Goal: Information Seeking & Learning: Understand process/instructions

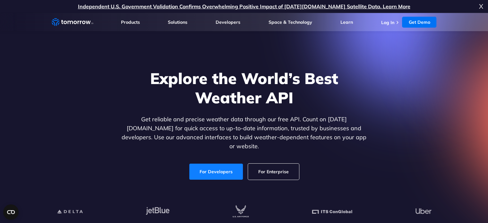
click at [220, 165] on link "For Developers" at bounding box center [216, 172] width 54 height 16
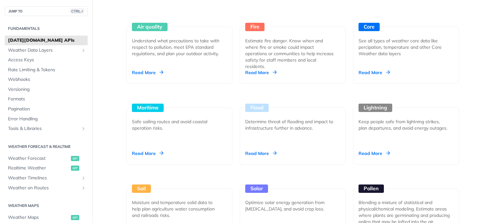
scroll to position [615, 0]
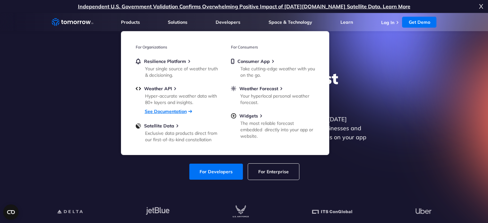
click at [163, 110] on link "See Documentation" at bounding box center [166, 112] width 42 height 6
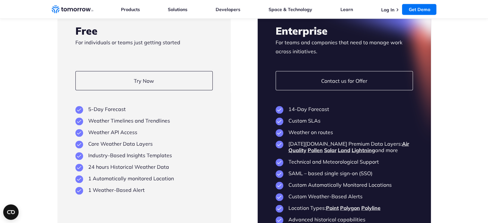
scroll to position [1207, 0]
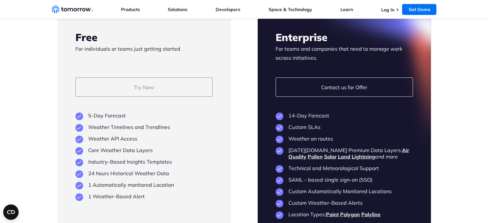
click at [184, 77] on link "Try Now" at bounding box center [143, 86] width 137 height 19
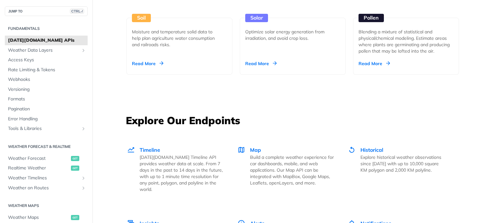
scroll to position [467, 0]
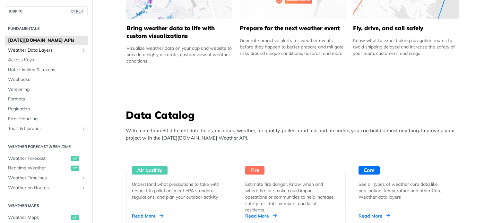
click at [81, 50] on icon "Show subpages for Weather Data Layers" at bounding box center [83, 50] width 5 height 5
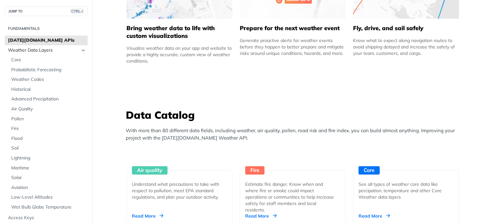
click at [81, 52] on icon "Hide subpages for Weather Data Layers" at bounding box center [83, 50] width 5 height 5
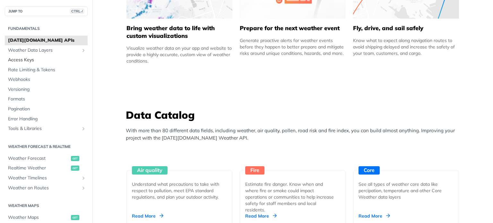
click at [36, 61] on span "Access Keys" at bounding box center [47, 60] width 78 height 6
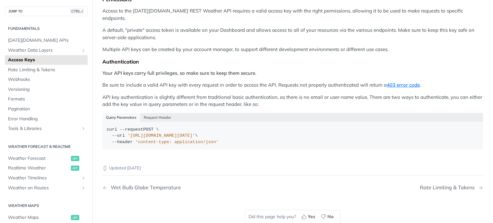
scroll to position [55, 0]
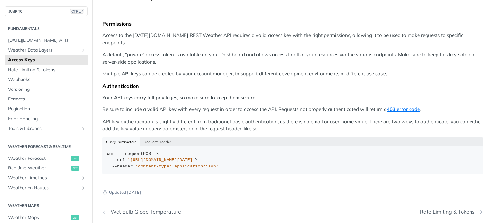
drag, startPoint x: 492, startPoint y: 72, endPoint x: 491, endPoint y: 79, distance: 7.0
click at [491, 79] on html "Jump to Content Reference Recipes FAQs Help Center Blog API Status Recipes Refe…" at bounding box center [246, 111] width 493 height 223
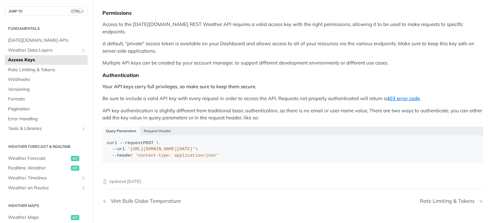
scroll to position [76, 0]
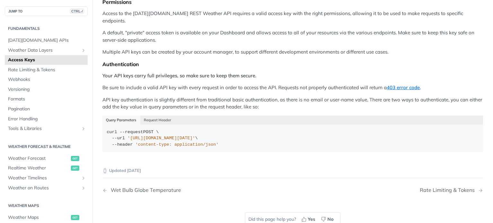
drag, startPoint x: 493, startPoint y: 86, endPoint x: 492, endPoint y: 90, distance: 4.0
click at [492, 90] on html "Jump to Content Reference Recipes FAQs Help Center Blog API Status Recipes Refe…" at bounding box center [246, 111] width 493 height 223
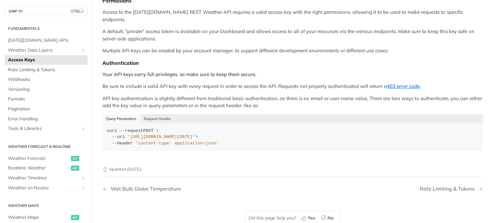
scroll to position [77, 0]
click at [162, 115] on button "Request Header" at bounding box center [157, 119] width 35 height 9
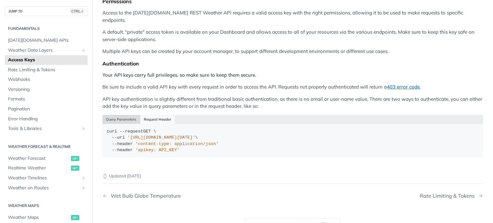
click at [121, 115] on button "Query Parameters" at bounding box center [121, 119] width 38 height 9
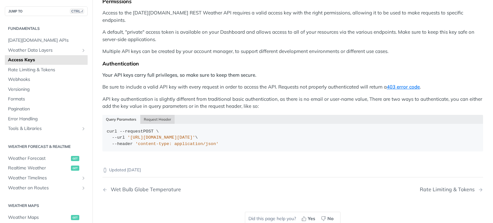
click at [145, 115] on button "Request Header" at bounding box center [157, 119] width 35 height 9
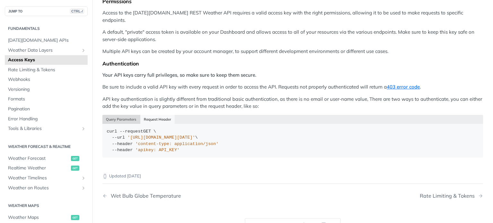
click at [125, 115] on button "Query Parameters" at bounding box center [121, 119] width 38 height 9
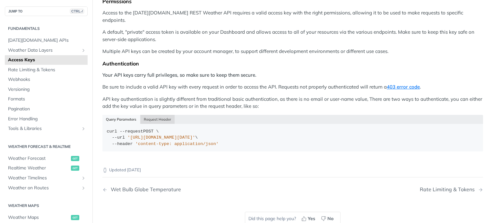
click at [150, 115] on button "Request Header" at bounding box center [157, 119] width 35 height 9
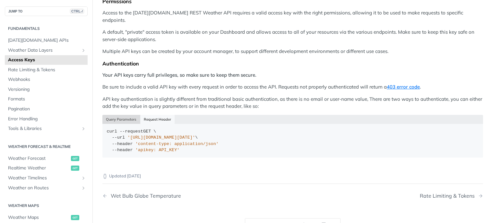
click at [132, 115] on button "Query Parameters" at bounding box center [121, 119] width 38 height 9
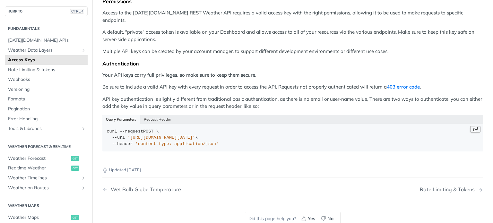
click at [470, 126] on button "Copy Code" at bounding box center [475, 129] width 10 height 6
click at [17, 76] on link "Webhooks" at bounding box center [46, 80] width 83 height 10
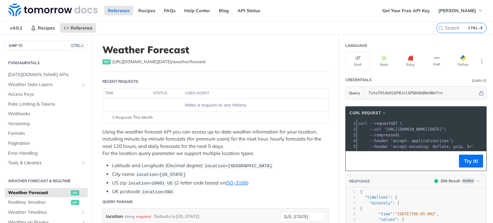
click at [406, 133] on pre "--compressed \" at bounding box center [483, 135] width 252 height 6
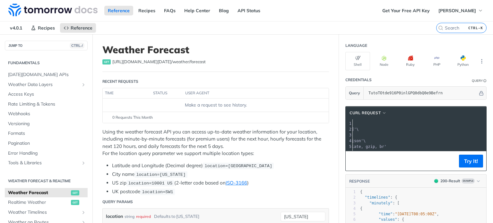
scroll to position [0, 93]
click at [460, 168] on button "Try It!" at bounding box center [471, 161] width 24 height 13
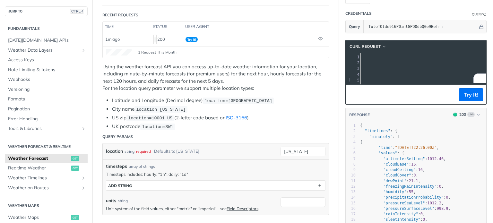
click at [399, 75] on pre "--header 'accept: application/json' \" at bounding box center [365, 75] width 252 height 6
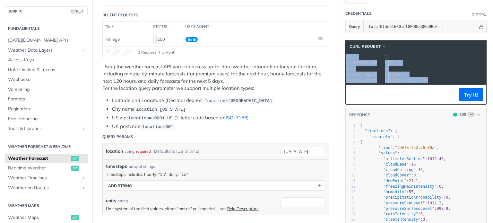
scroll to position [0, 0]
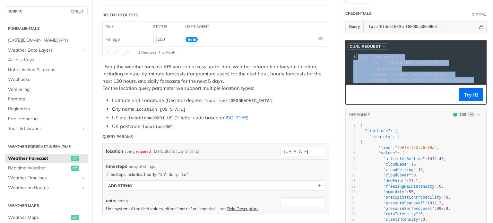
click at [375, 44] on span "cURL Request" at bounding box center [365, 47] width 31 height 6
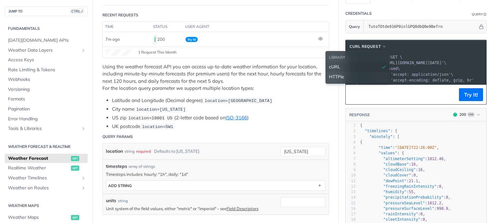
click at [348, 64] on div "cURL" at bounding box center [357, 67] width 57 height 7
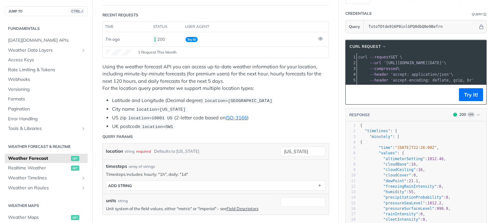
click at [396, 64] on span "'https://api.tomorrow.io/v4/weather/forecast?location=new%20york&apikey=TutoTOt…" at bounding box center [414, 63] width 60 height 4
click at [401, 92] on footer "Try It!" at bounding box center [416, 95] width 141 height 20
click at [442, 60] on pre "--url 'https://api.tomorrow.io/v4/weather/forecast?location=new%20york&apikey=T…" at bounding box center [483, 63] width 252 height 6
click at [397, 72] on span "'accept: application/json'" at bounding box center [421, 74] width 60 height 4
click at [401, 72] on pre "--header 'accept: application/json' \" at bounding box center [483, 75] width 252 height 6
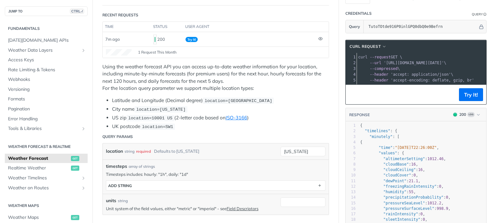
click at [406, 63] on span "'https://api.tomorrow.io/v4/weather/forecast?location=new%20york&apikey=TutoTOt…" at bounding box center [414, 63] width 60 height 4
drag, startPoint x: 493, startPoint y: 39, endPoint x: 492, endPoint y: 30, distance: 10.0
click at [492, 30] on html "Jump to Content Reference Recipes FAQs Help Center Blog API Status Recipes Refe…" at bounding box center [246, 111] width 493 height 223
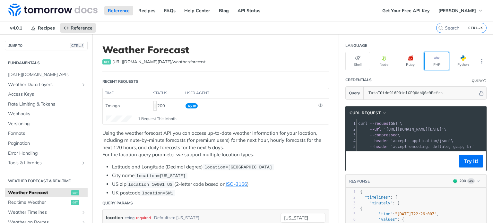
click at [431, 64] on button "PHP" at bounding box center [436, 61] width 25 height 18
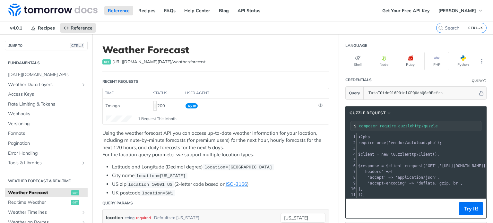
click at [355, 58] on icon "button" at bounding box center [357, 58] width 5 height 5
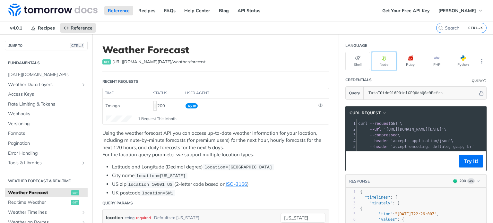
click at [383, 57] on button "Node" at bounding box center [384, 61] width 25 height 18
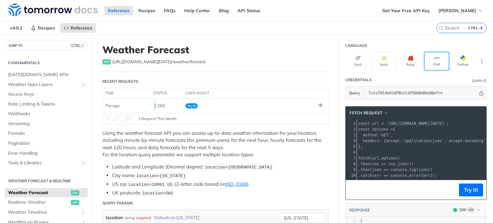
click at [429, 58] on button "PHP" at bounding box center [436, 61] width 25 height 18
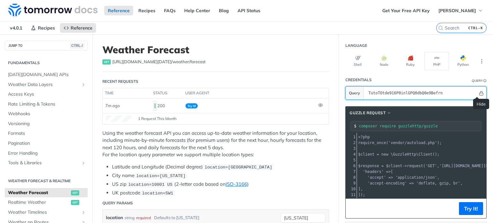
click at [479, 93] on icon "Hide" at bounding box center [481, 93] width 5 height 5
click at [479, 93] on icon "Show" at bounding box center [481, 93] width 5 height 5
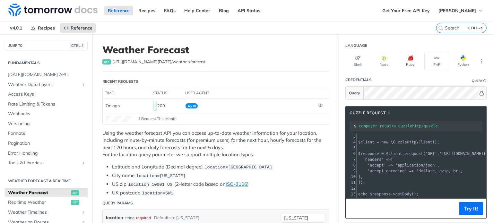
click at [409, 169] on span "=>" at bounding box center [411, 171] width 4 height 4
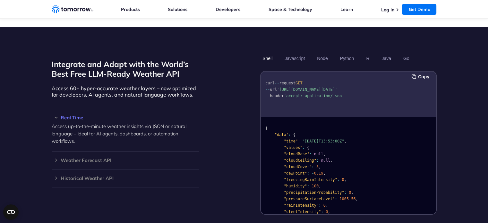
scroll to position [561, 0]
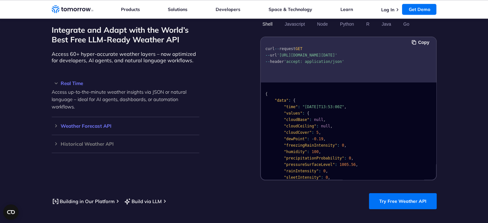
click at [91, 124] on h3 "Weather Forecast API" at bounding box center [126, 126] width 148 height 5
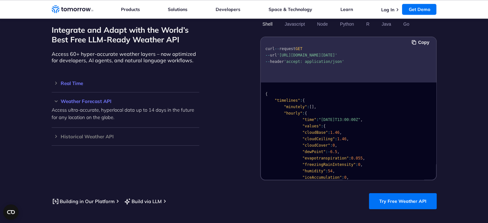
click at [67, 81] on h3 "Real Time" at bounding box center [126, 83] width 148 height 5
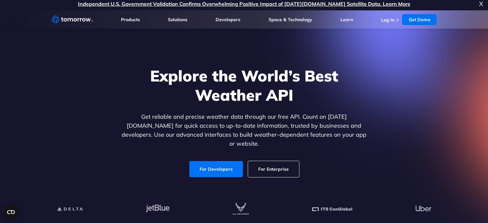
scroll to position [0, 0]
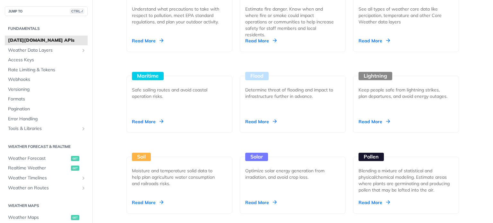
scroll to position [803, 0]
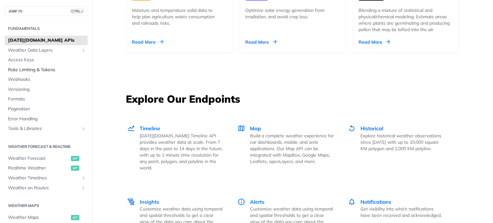
click at [30, 72] on span "Rate Limiting & Tokens" at bounding box center [47, 70] width 78 height 6
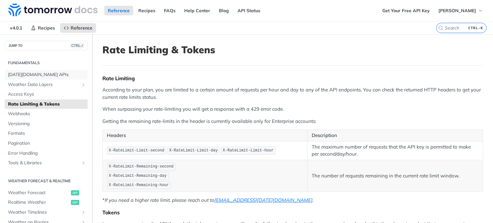
drag, startPoint x: 27, startPoint y: 77, endPoint x: 86, endPoint y: 95, distance: 62.4
click at [27, 77] on span "[DATE][DOMAIN_NAME] APIs" at bounding box center [47, 75] width 78 height 6
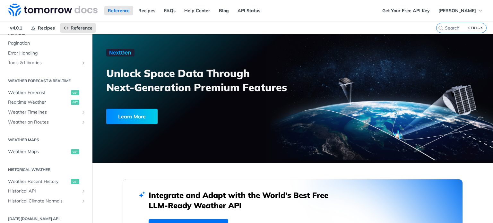
scroll to position [97, 0]
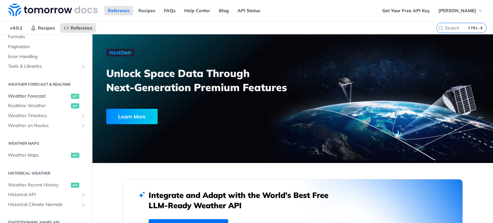
click at [37, 93] on span "Weather Forecast" at bounding box center [38, 96] width 61 height 6
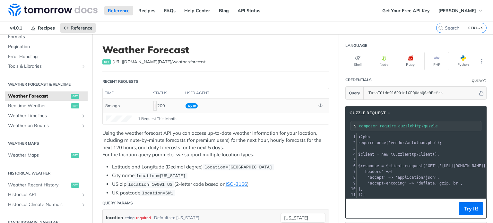
click at [167, 107] on div "200" at bounding box center [166, 105] width 27 height 11
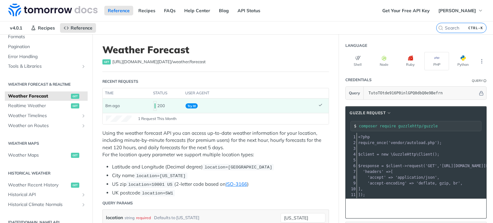
click at [425, 142] on span "'vendor/autoload.php'" at bounding box center [412, 143] width 49 height 4
click at [426, 164] on span "'GET'" at bounding box center [432, 166] width 12 height 4
click at [477, 63] on button "More Languages" at bounding box center [482, 62] width 10 height 10
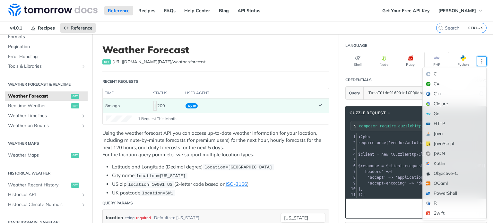
click at [390, 79] on header "Credentials Query" at bounding box center [415, 80] width 141 height 13
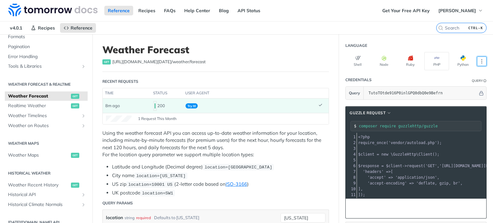
scroll to position [161, 0]
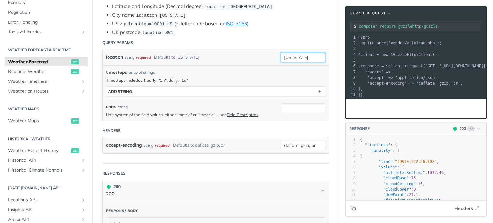
click at [289, 56] on input "new york" at bounding box center [303, 58] width 45 height 10
